Goal: Navigation & Orientation: Understand site structure

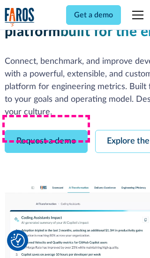
click at [46, 130] on link "Request a demo" at bounding box center [46, 141] width 83 height 23
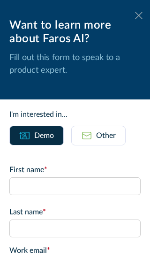
click at [139, 15] on icon at bounding box center [138, 15] width 7 height 7
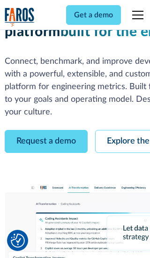
click at [122, 130] on link "Explore the platform" at bounding box center [145, 141] width 100 height 23
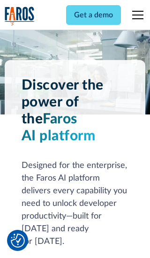
scroll to position [7040, 0]
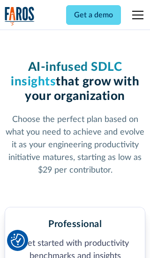
scroll to position [1453, 0]
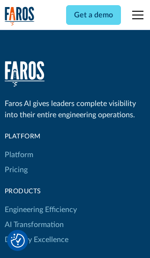
click at [18, 147] on link "Platform" at bounding box center [19, 154] width 29 height 15
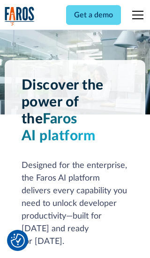
scroll to position [7341, 0]
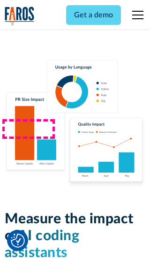
scroll to position [5794, 0]
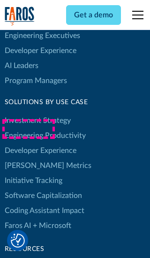
click at [28, 158] on link "[PERSON_NAME] Metrics" at bounding box center [48, 165] width 87 height 15
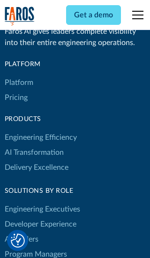
scroll to position [4104, 0]
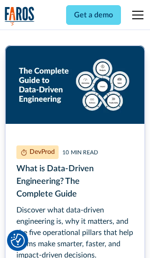
scroll to position [4228, 0]
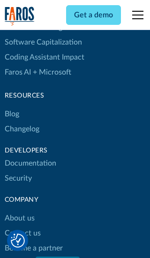
click at [22, 129] on link "Changelog" at bounding box center [22, 128] width 35 height 15
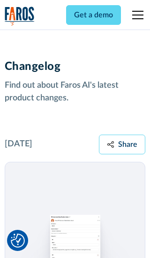
scroll to position [11321, 0]
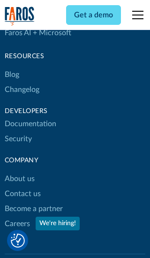
click at [19, 171] on link "About us" at bounding box center [20, 178] width 30 height 15
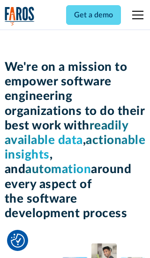
scroll to position [3232, 0]
